Goal: Task Accomplishment & Management: Manage account settings

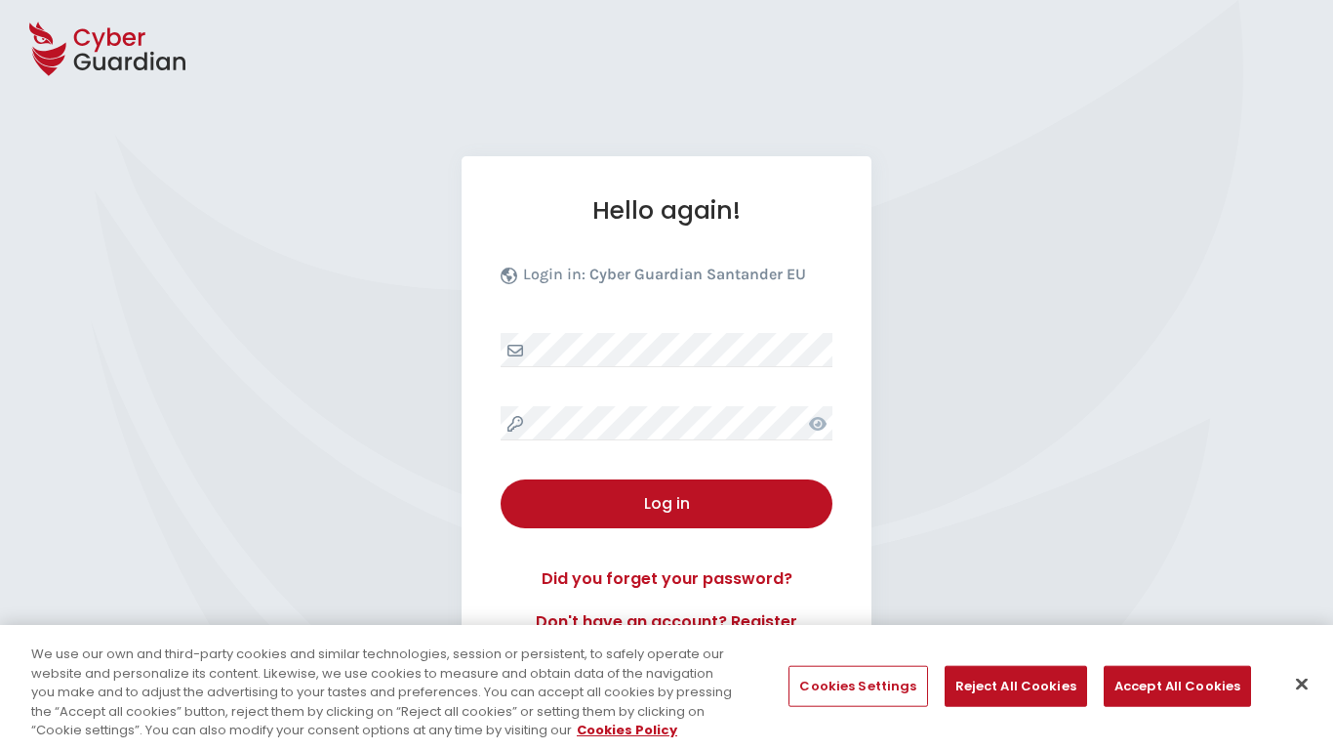
select select "English"
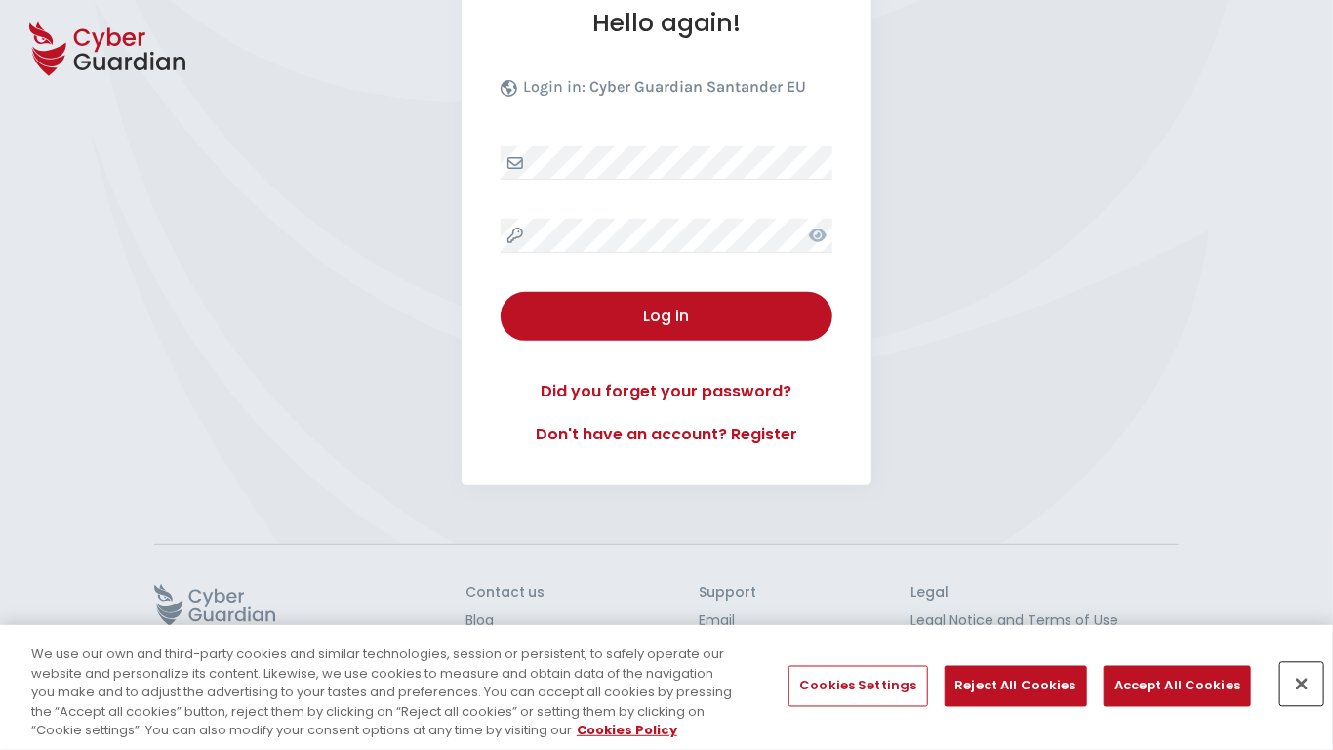
click at [1302, 684] on button "Close" at bounding box center [1301, 684] width 43 height 43
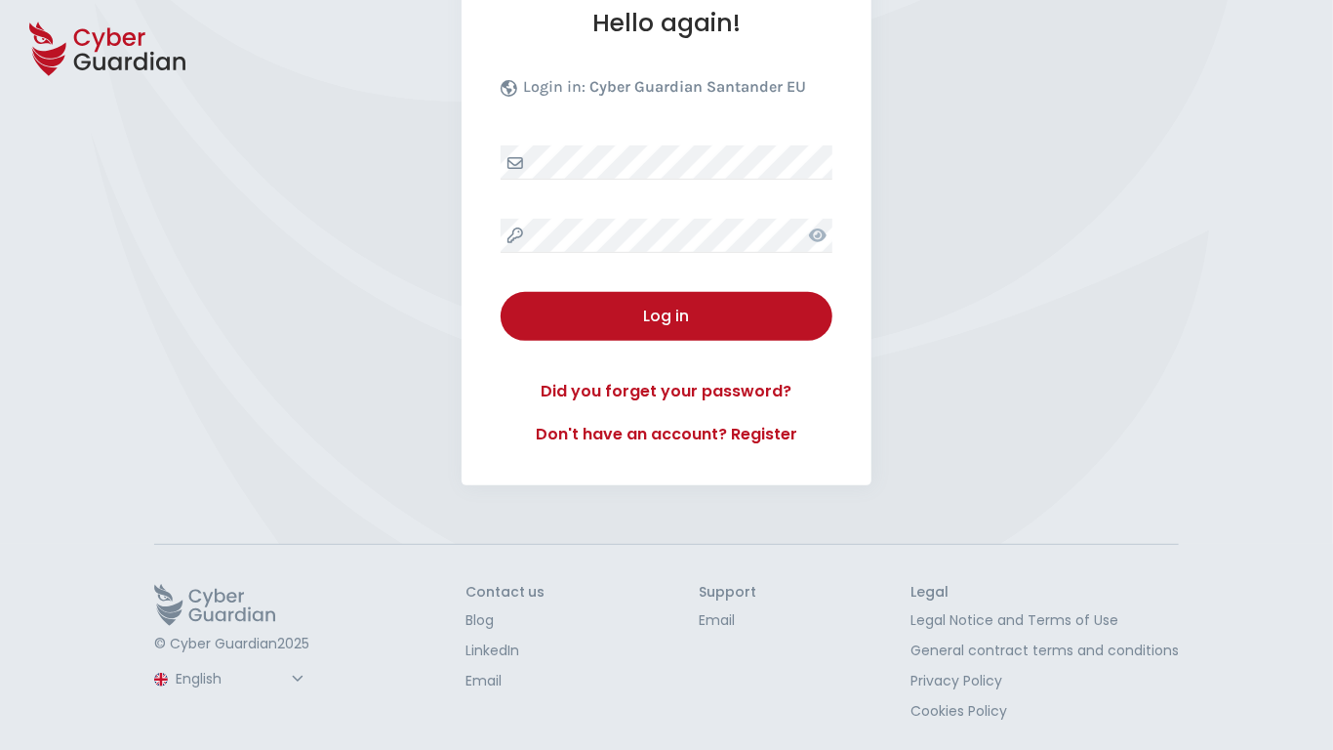
click at [501, 292] on button "Log in" at bounding box center [667, 316] width 332 height 49
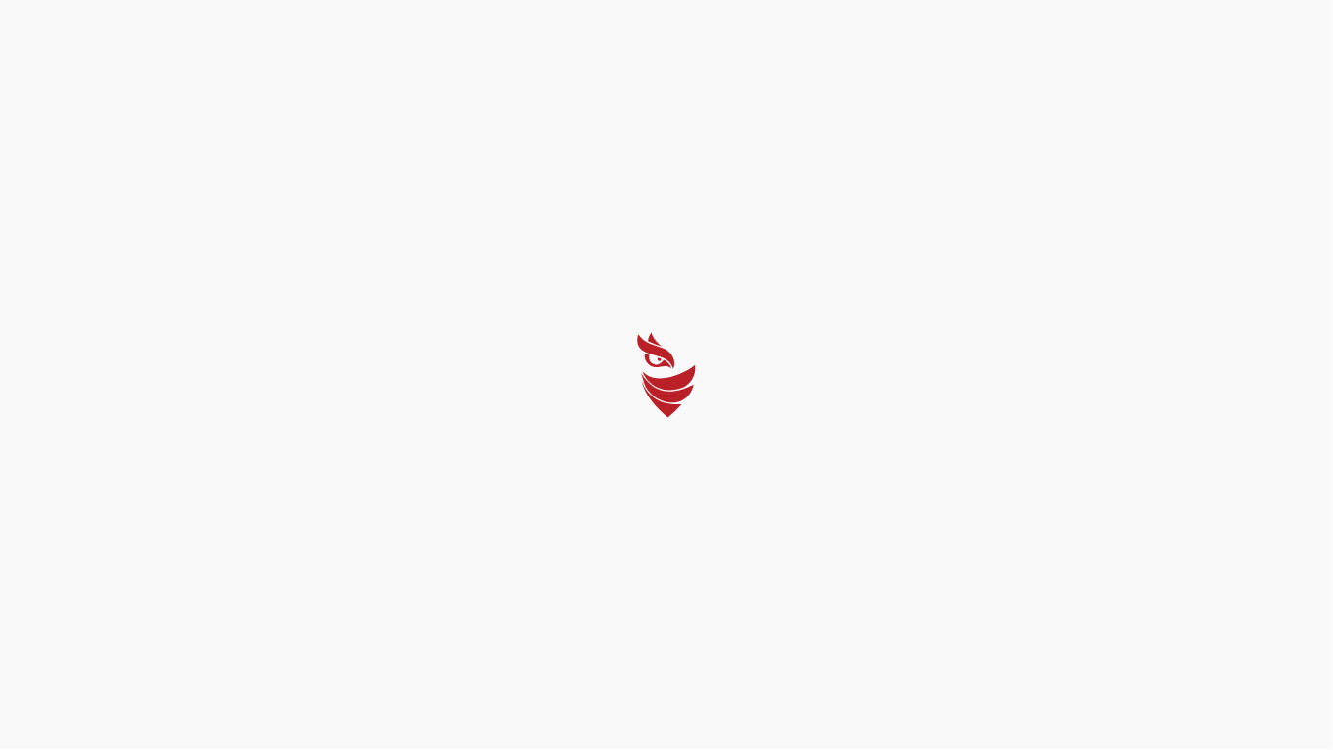
select select "English"
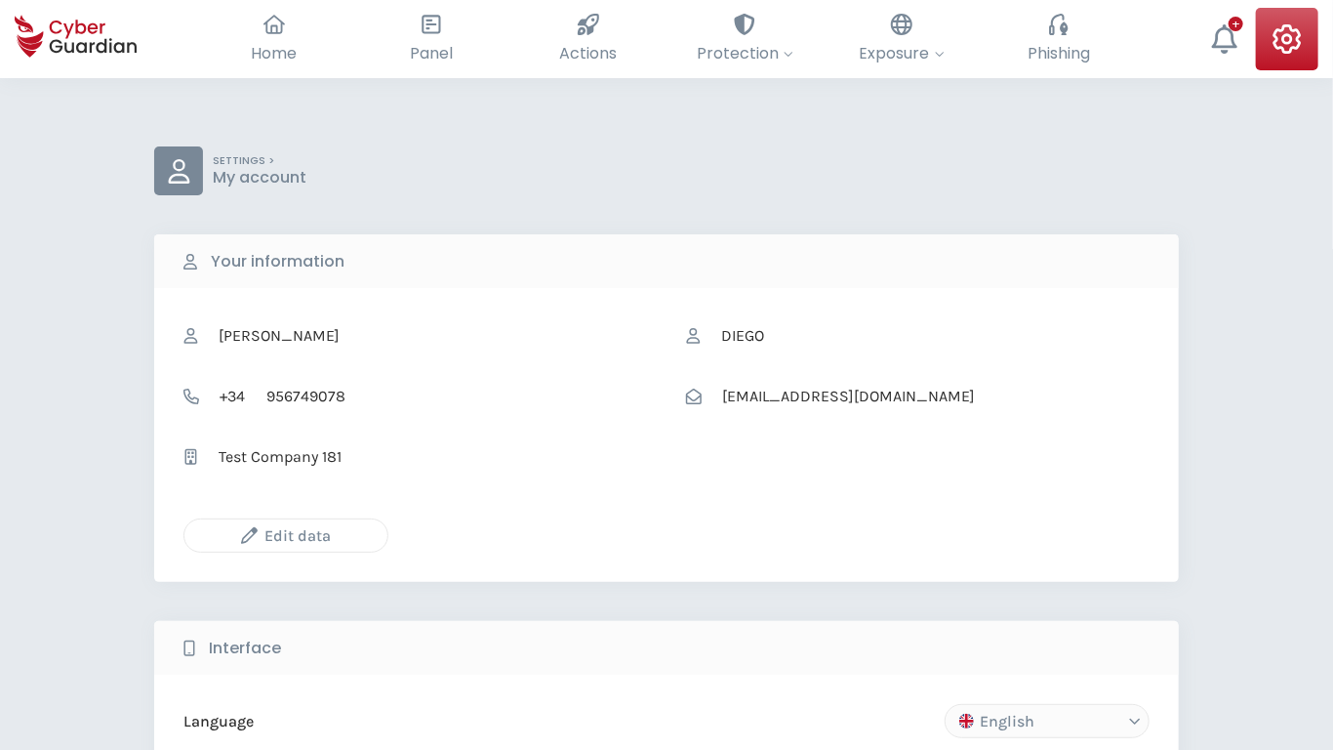
click at [249, 535] on icon "button" at bounding box center [249, 535] width 17 height 17
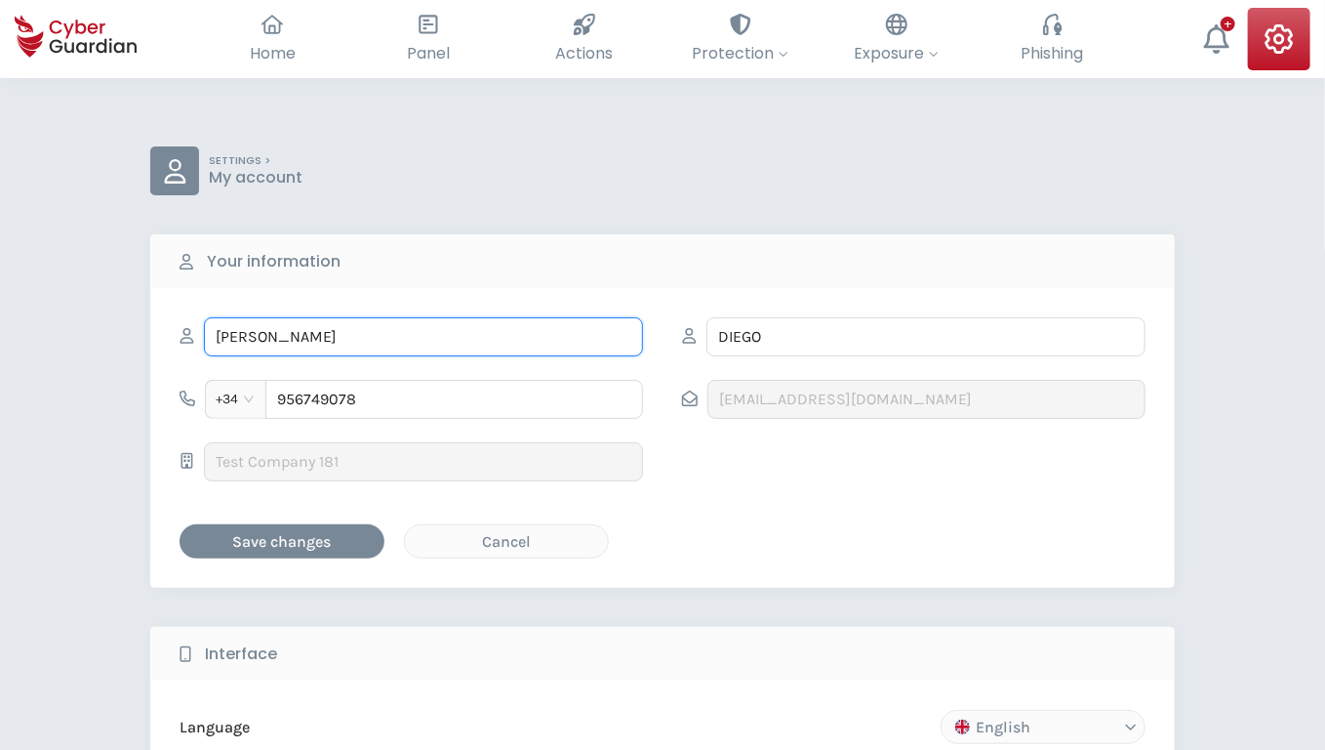
click at [424, 336] on input "DONATO" at bounding box center [423, 336] width 439 height 39
type input "Verdie"
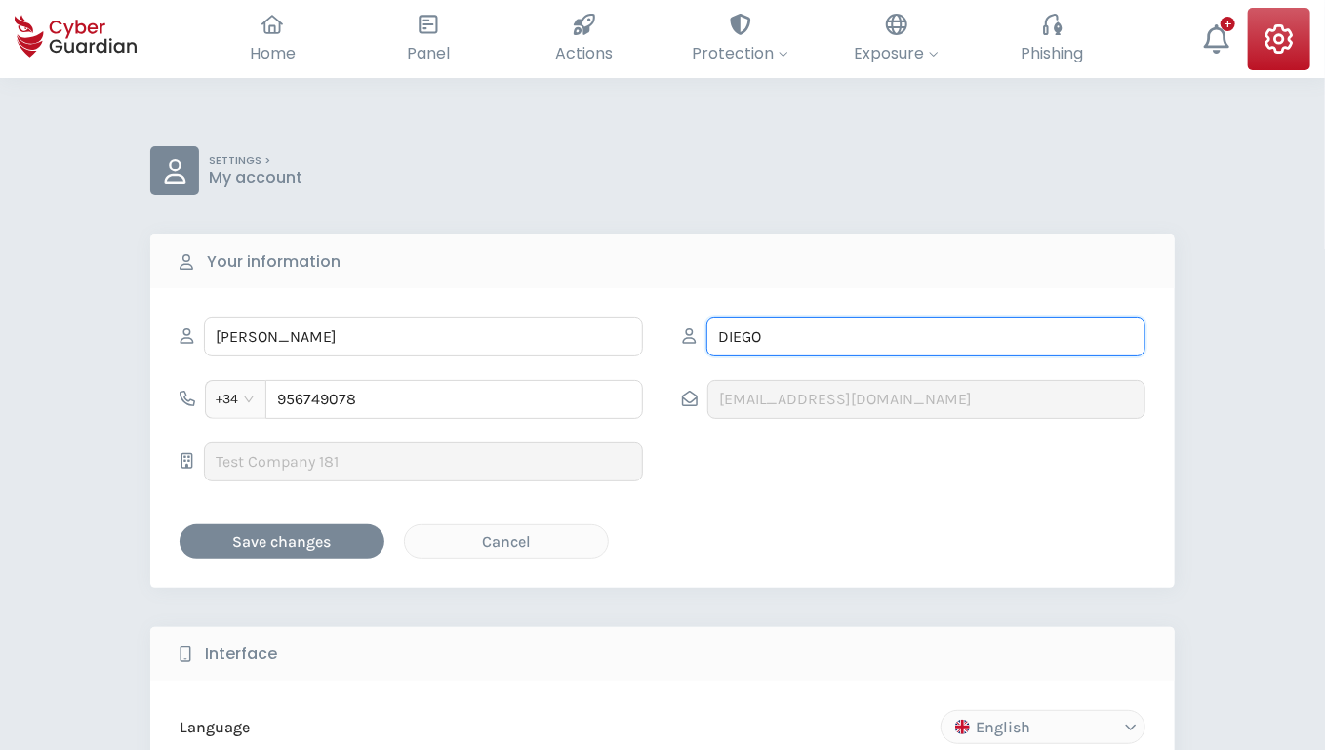
click at [926, 336] on input "DIEGO" at bounding box center [926, 336] width 439 height 39
type input "Mueller"
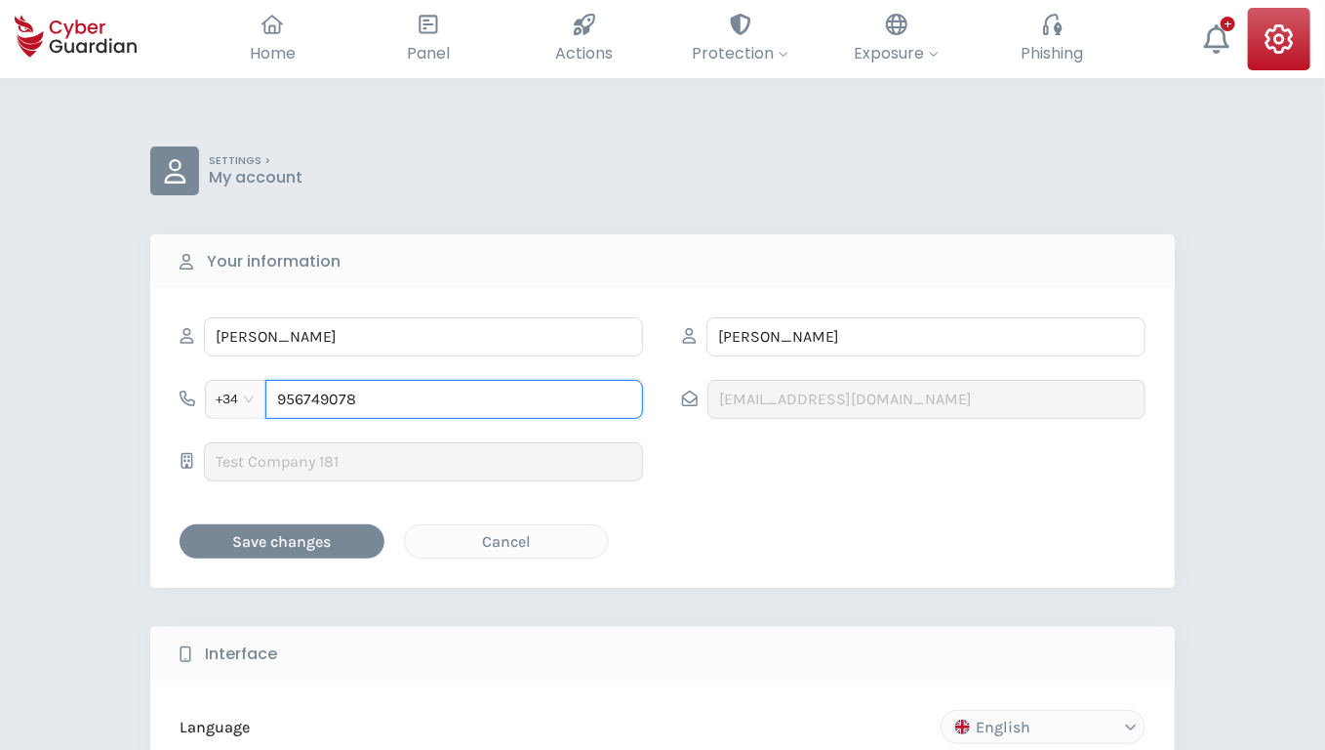
click at [454, 398] on input "956749078" at bounding box center [454, 399] width 378 height 39
type input "9469235881"
